Goal: Task Accomplishment & Management: Complete application form

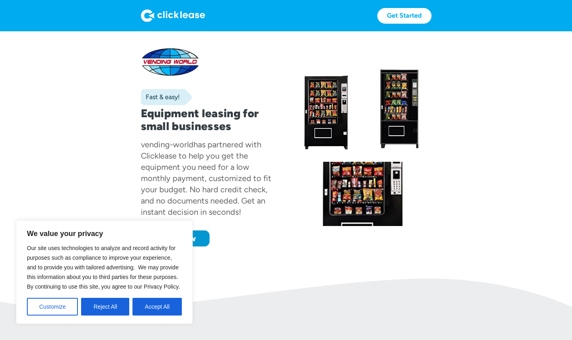
click at [167, 307] on button "Accept All" at bounding box center [156, 307] width 49 height 18
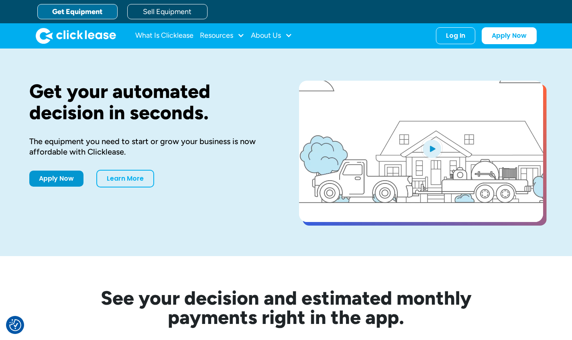
click at [41, 180] on link "Apply Now" at bounding box center [56, 178] width 54 height 16
